Goal: Navigation & Orientation: Find specific page/section

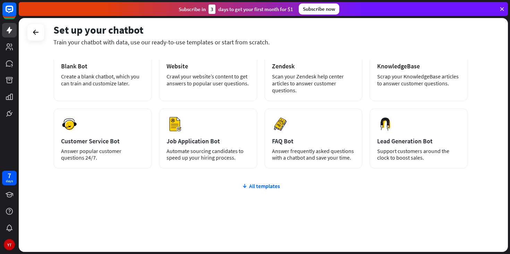
scroll to position [53, 0]
click at [36, 34] on icon at bounding box center [36, 32] width 8 height 8
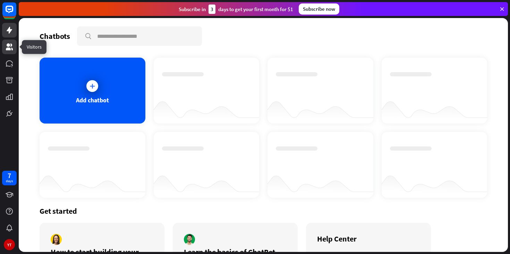
click at [5, 47] on link at bounding box center [9, 47] width 15 height 15
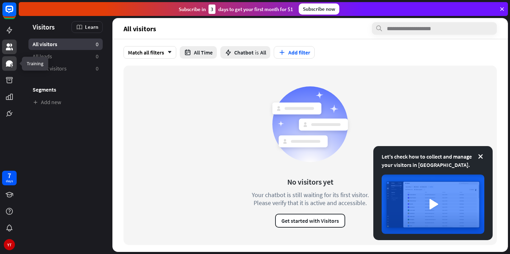
click at [6, 69] on link at bounding box center [9, 63] width 15 height 15
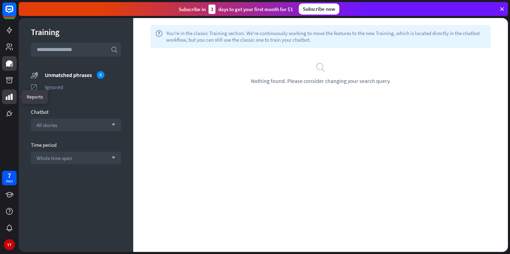
click at [6, 96] on icon at bounding box center [9, 97] width 8 height 8
